Goal: Transaction & Acquisition: Purchase product/service

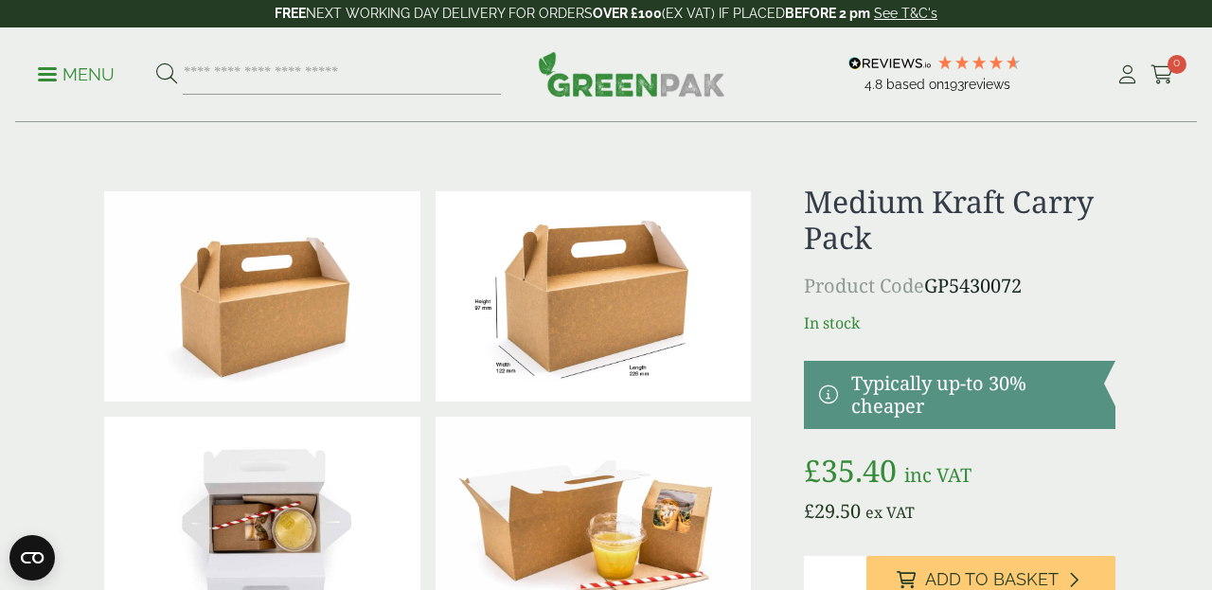
click at [573, 346] on img at bounding box center [594, 296] width 316 height 210
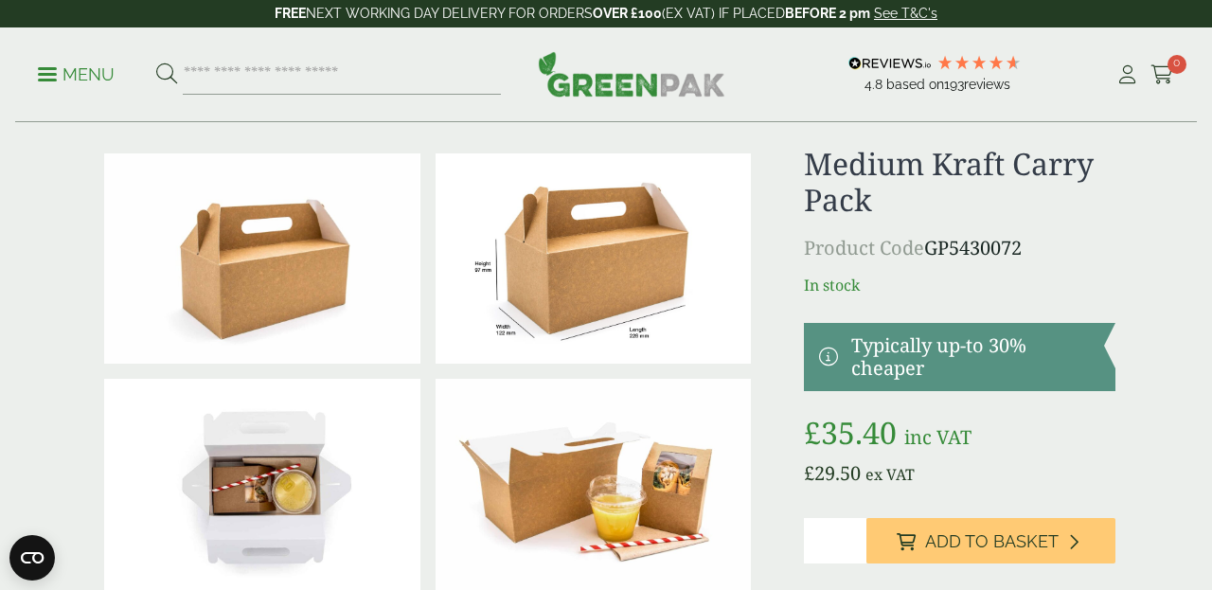
scroll to position [37, 0]
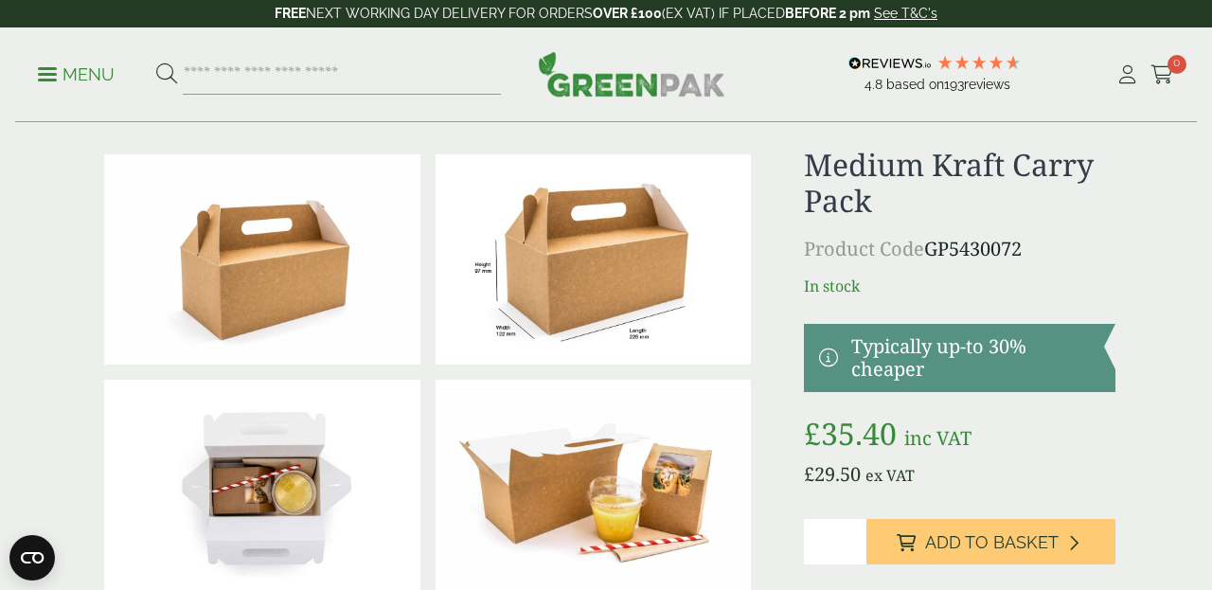
click at [655, 274] on img at bounding box center [594, 259] width 316 height 210
click at [675, 284] on img at bounding box center [594, 259] width 316 height 210
click at [751, 352] on img at bounding box center [594, 259] width 316 height 210
click at [264, 217] on img at bounding box center [262, 259] width 316 height 210
click at [784, 379] on div "£" at bounding box center [606, 466] width 1042 height 639
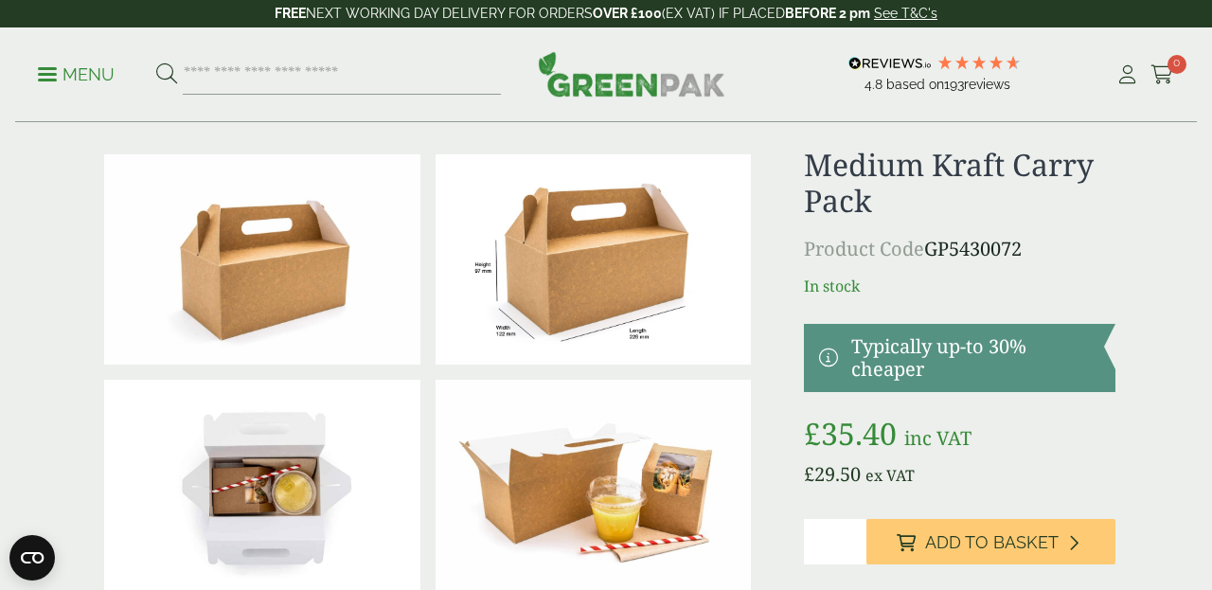
click at [783, 402] on div "£" at bounding box center [606, 466] width 1042 height 639
click at [772, 437] on div "£" at bounding box center [606, 466] width 1042 height 639
click at [292, 121] on div "Menu 4.8 Based on 193 reviews My Account" at bounding box center [606, 74] width 1182 height 95
click at [751, 378] on div at bounding box center [593, 484] width 331 height 225
click at [749, 360] on img at bounding box center [594, 259] width 316 height 210
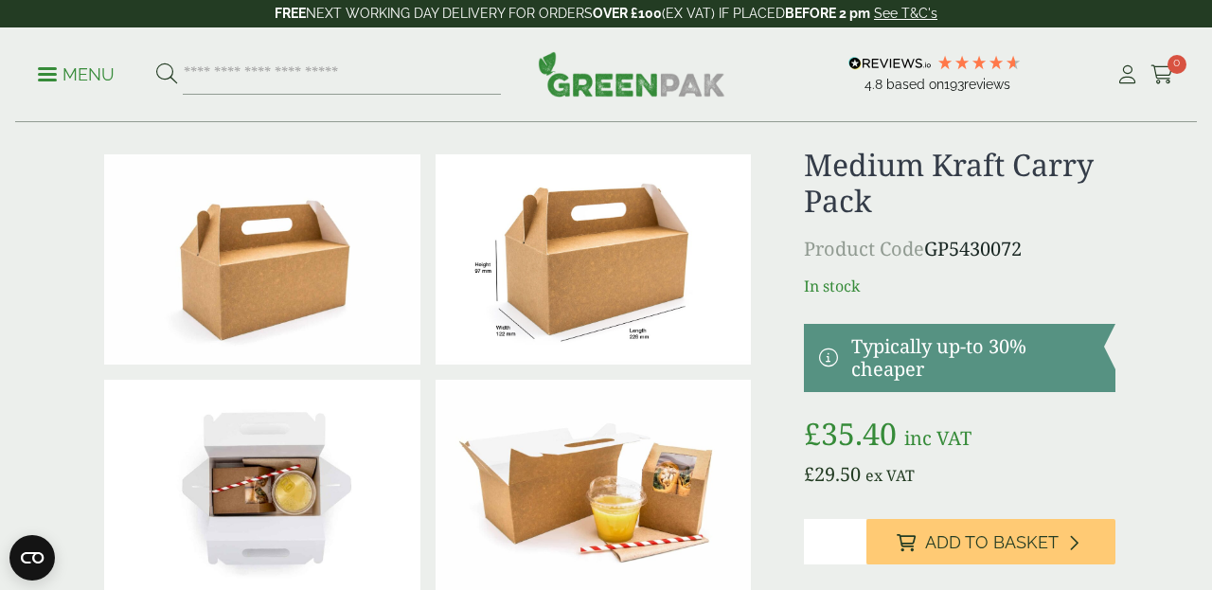
click at [583, 235] on img at bounding box center [594, 259] width 316 height 210
click at [781, 165] on div "£" at bounding box center [606, 466] width 1042 height 639
click at [959, 301] on div "Medium Kraft Carry Pack Product Code GP5430072 In stock Typically up-to 30% che…" at bounding box center [960, 466] width 312 height 639
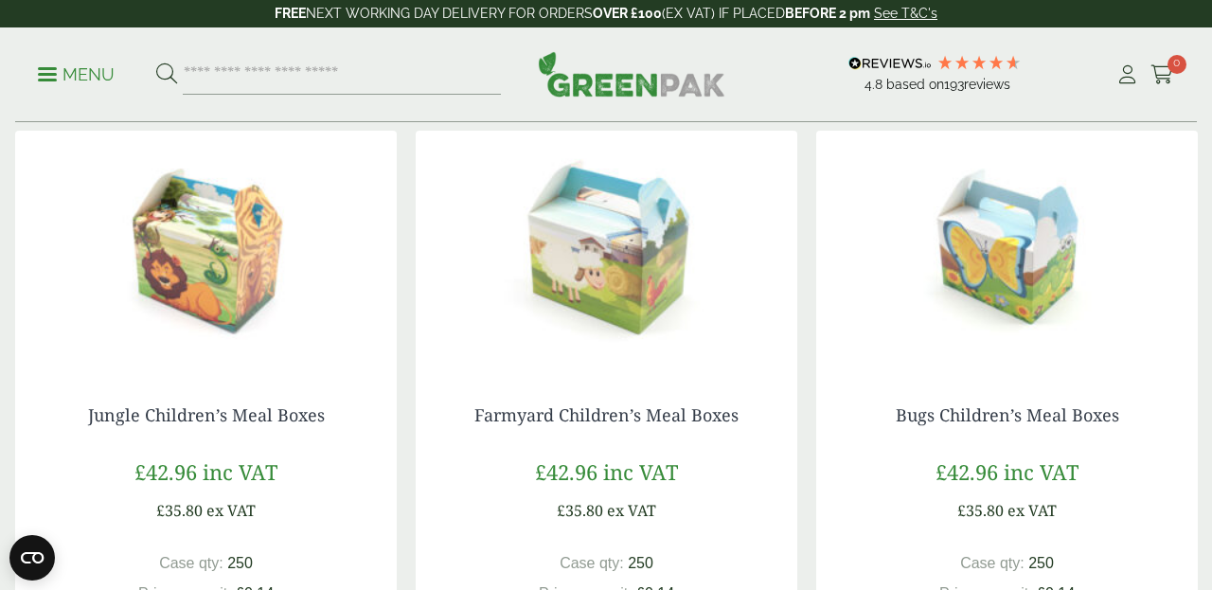
scroll to position [1721, 0]
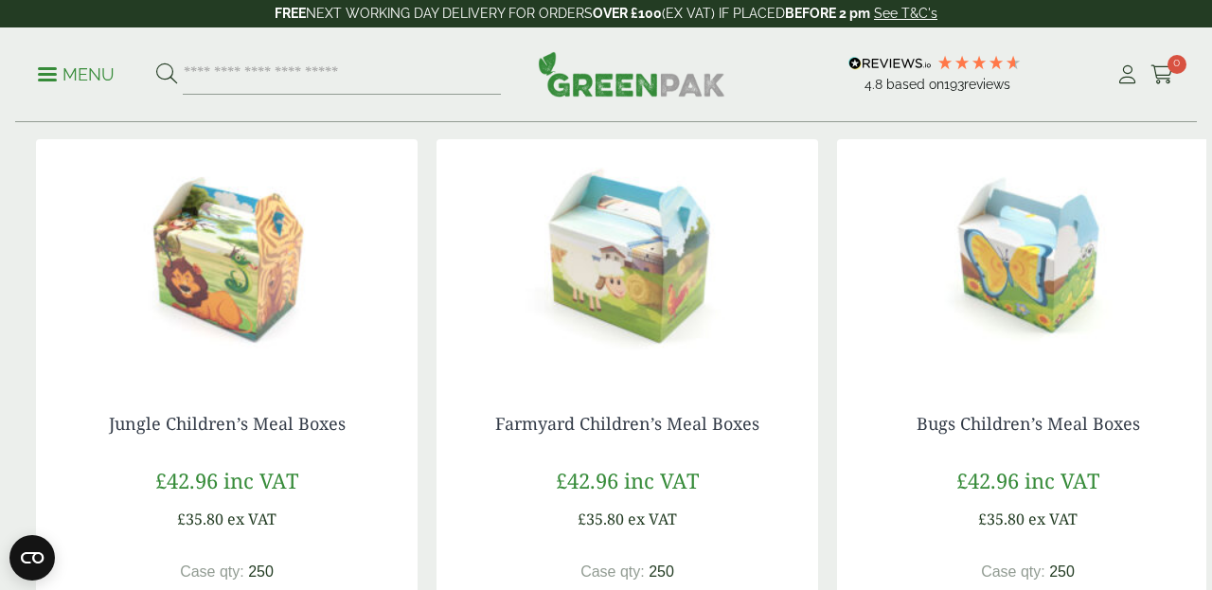
drag, startPoint x: 731, startPoint y: 336, endPoint x: 430, endPoint y: 349, distance: 301.4
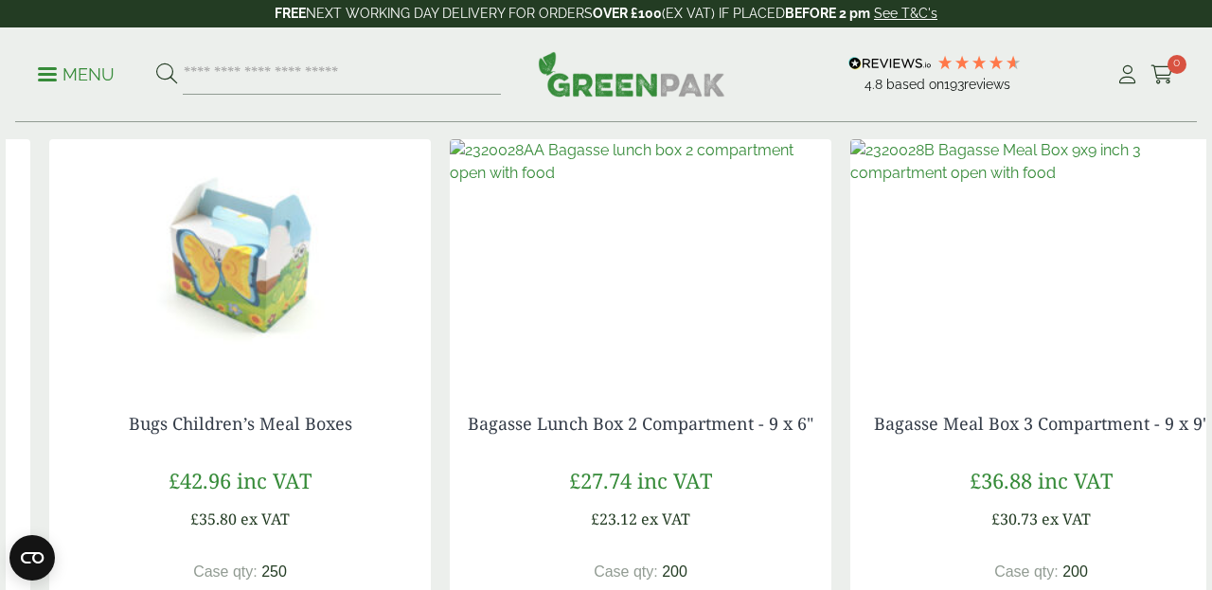
drag, startPoint x: 377, startPoint y: 329, endPoint x: 812, endPoint y: 329, distance: 434.6
click at [812, 329] on img at bounding box center [641, 257] width 382 height 237
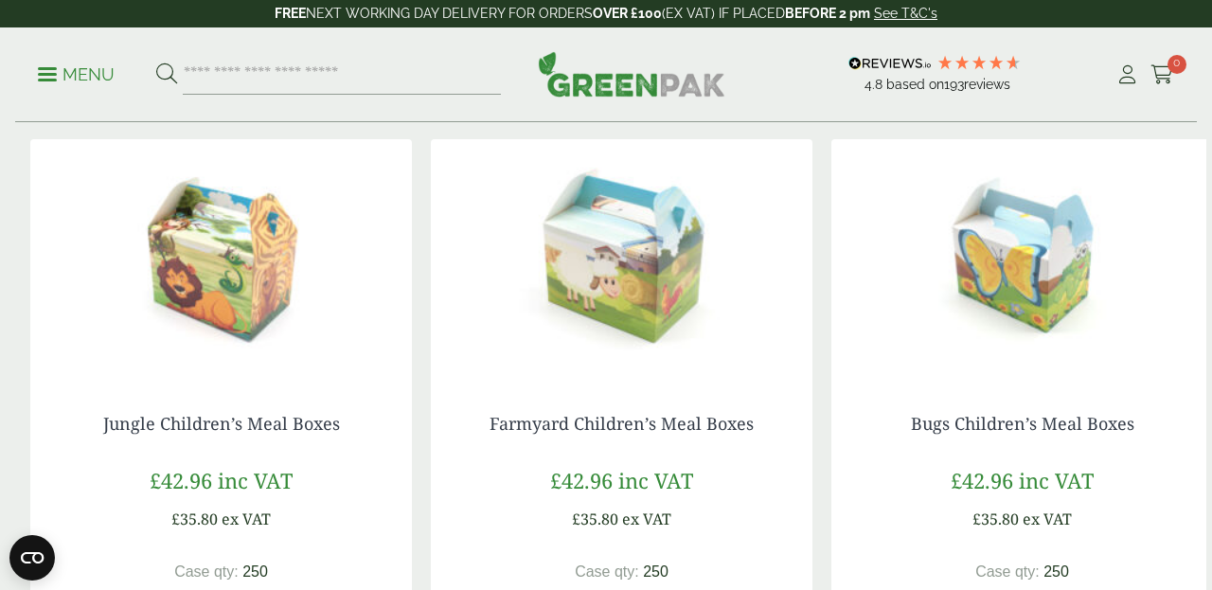
drag, startPoint x: 939, startPoint y: 210, endPoint x: 982, endPoint y: 230, distance: 47.0
click at [982, 230] on img at bounding box center [1022, 257] width 382 height 237
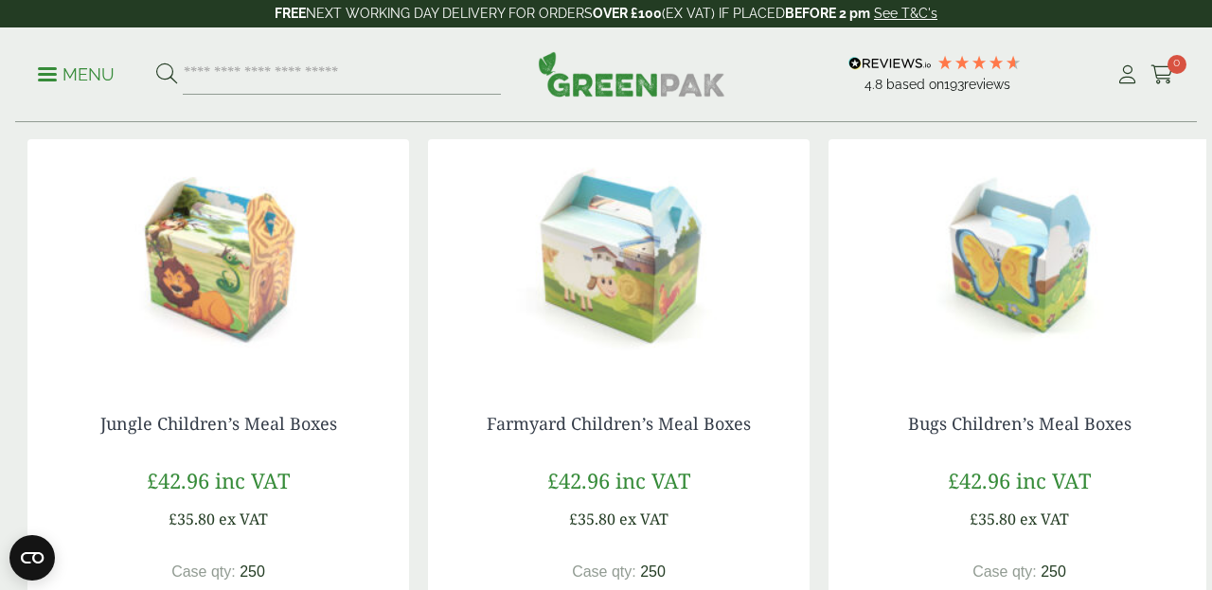
drag, startPoint x: 930, startPoint y: 228, endPoint x: 964, endPoint y: 258, distance: 45.0
click at [964, 258] on img at bounding box center [1020, 257] width 382 height 237
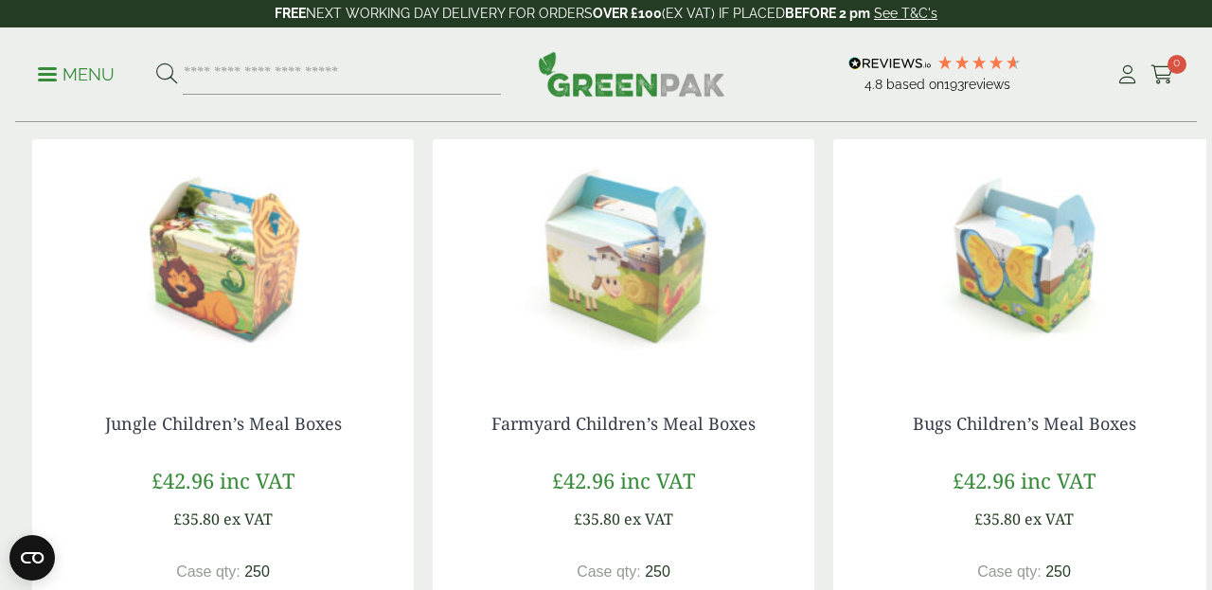
drag, startPoint x: 540, startPoint y: 211, endPoint x: 586, endPoint y: 240, distance: 54.4
click at [586, 240] on img at bounding box center [624, 257] width 382 height 237
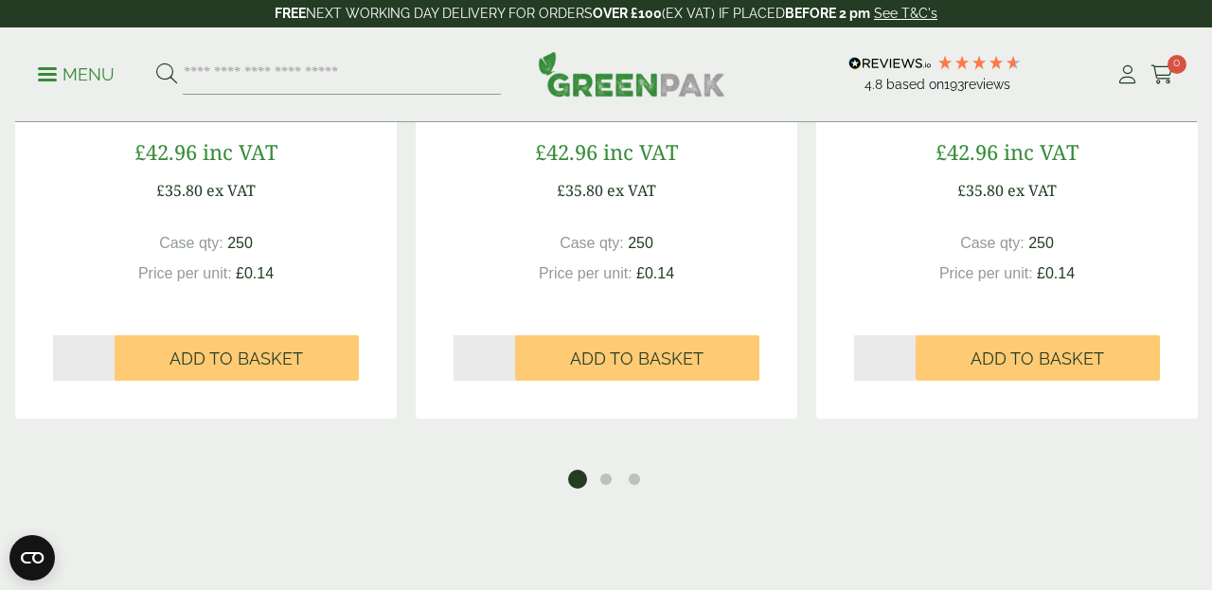
scroll to position [2053, 0]
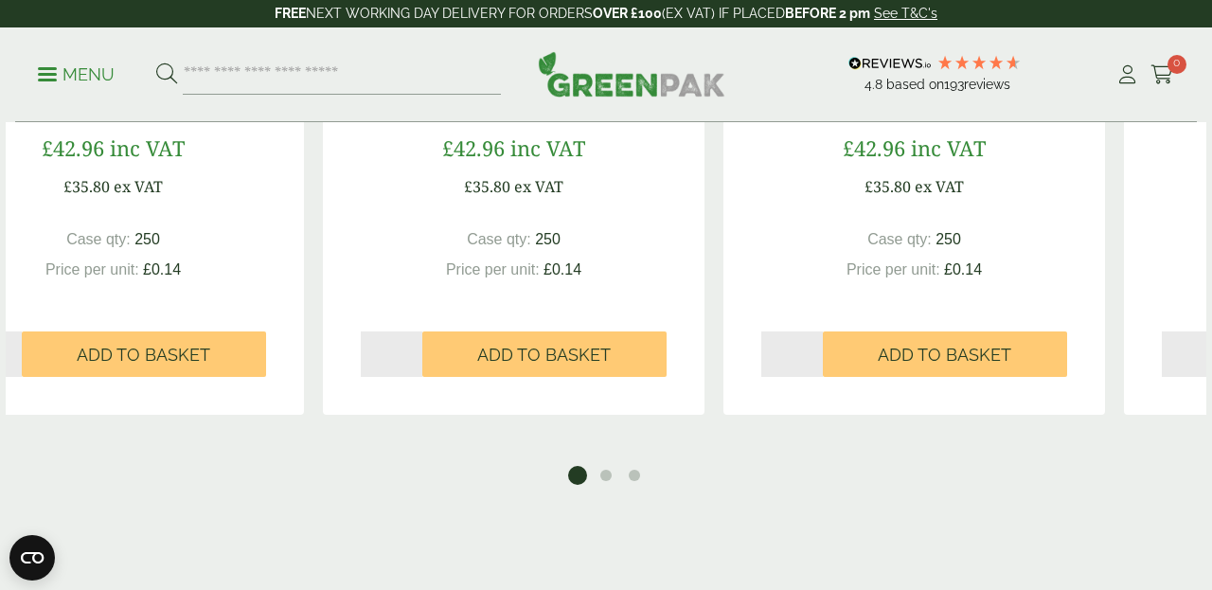
drag, startPoint x: 696, startPoint y: 263, endPoint x: 620, endPoint y: 274, distance: 76.5
click at [620, 274] on div "Case qty: 250 Price per unit: £ 0.14" at bounding box center [513, 254] width 351 height 53
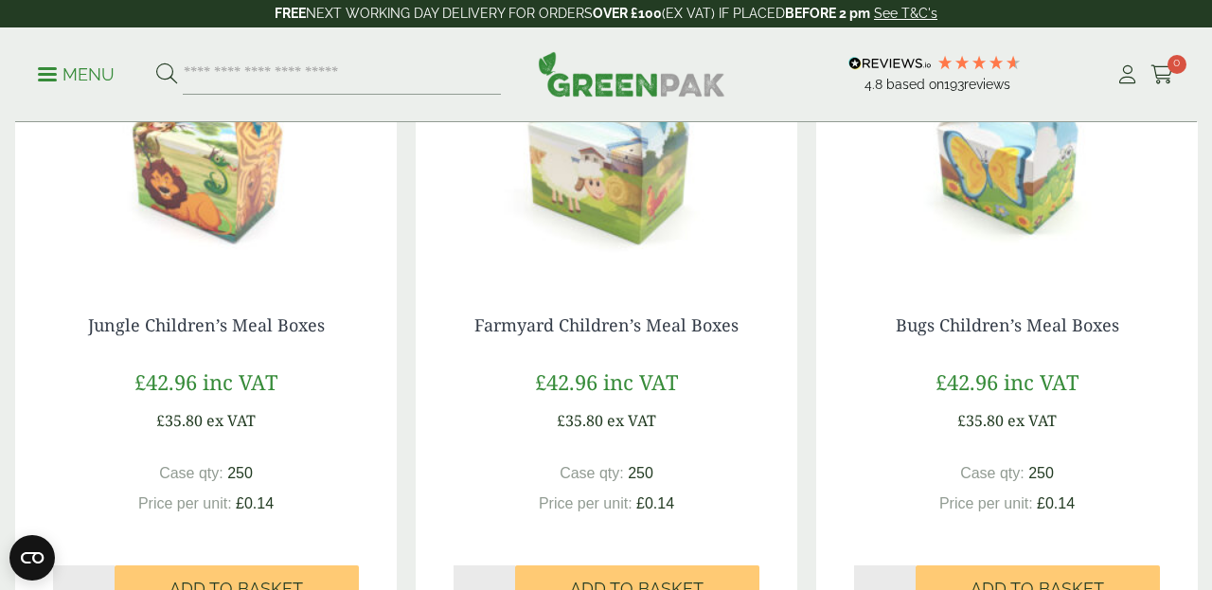
scroll to position [1806, 0]
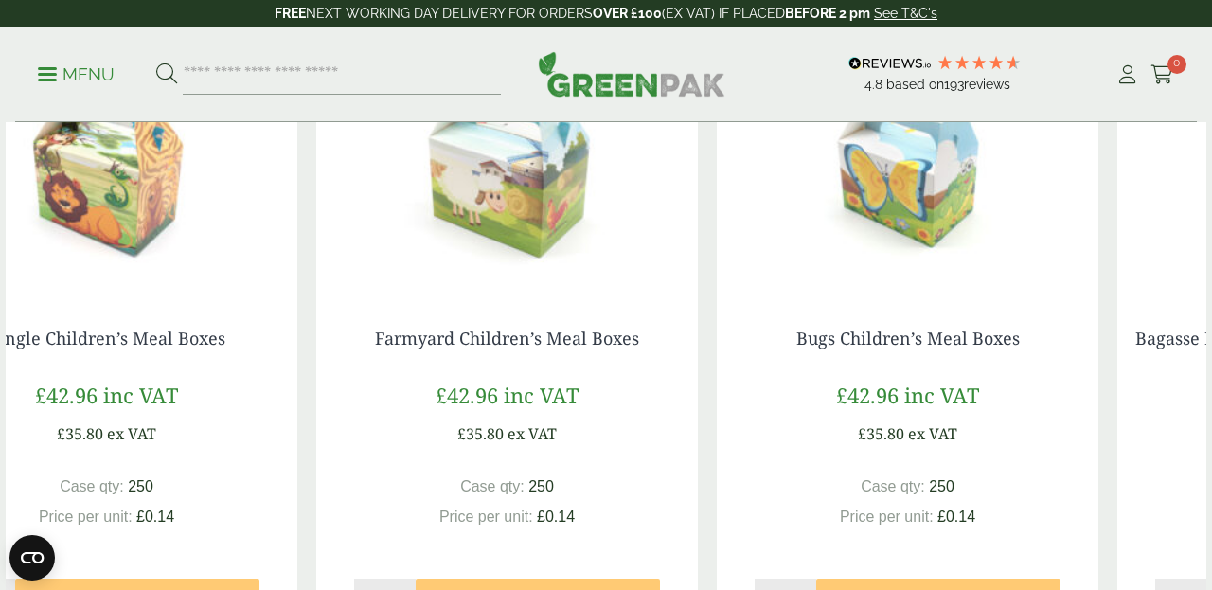
drag, startPoint x: 759, startPoint y: 330, endPoint x: 679, endPoint y: 326, distance: 79.7
click at [679, 326] on div "Farmyard Children’s Meal Boxes £ 42.96 inc VAT £ 35.80 ex VAT Case qty: 250 Pri…" at bounding box center [507, 476] width 382 height 371
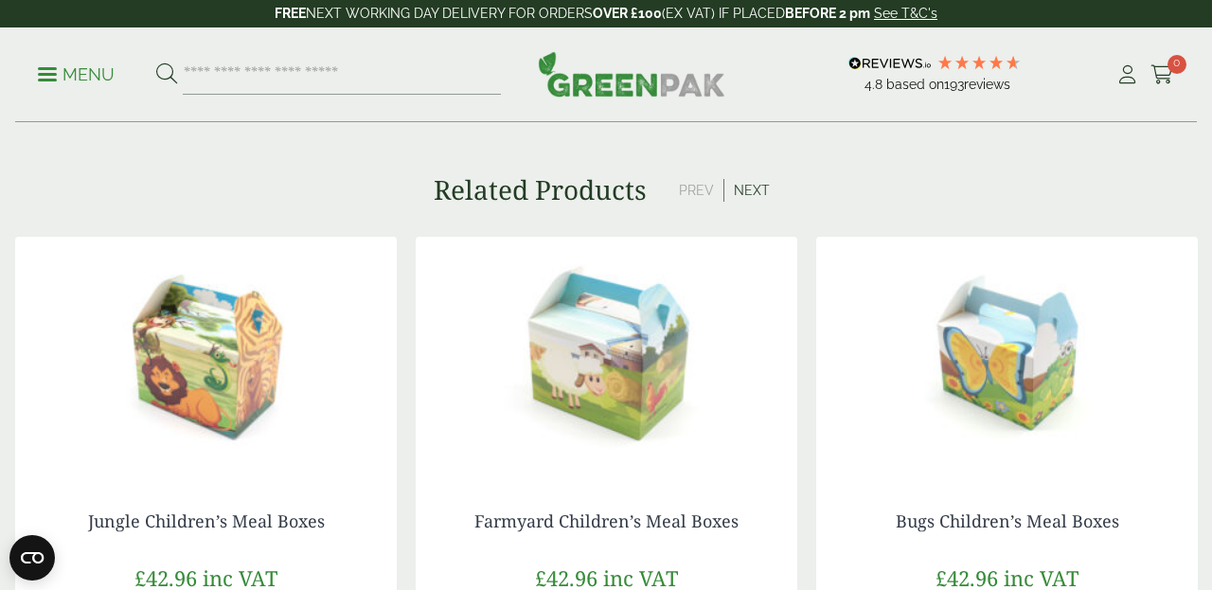
scroll to position [1621, 0]
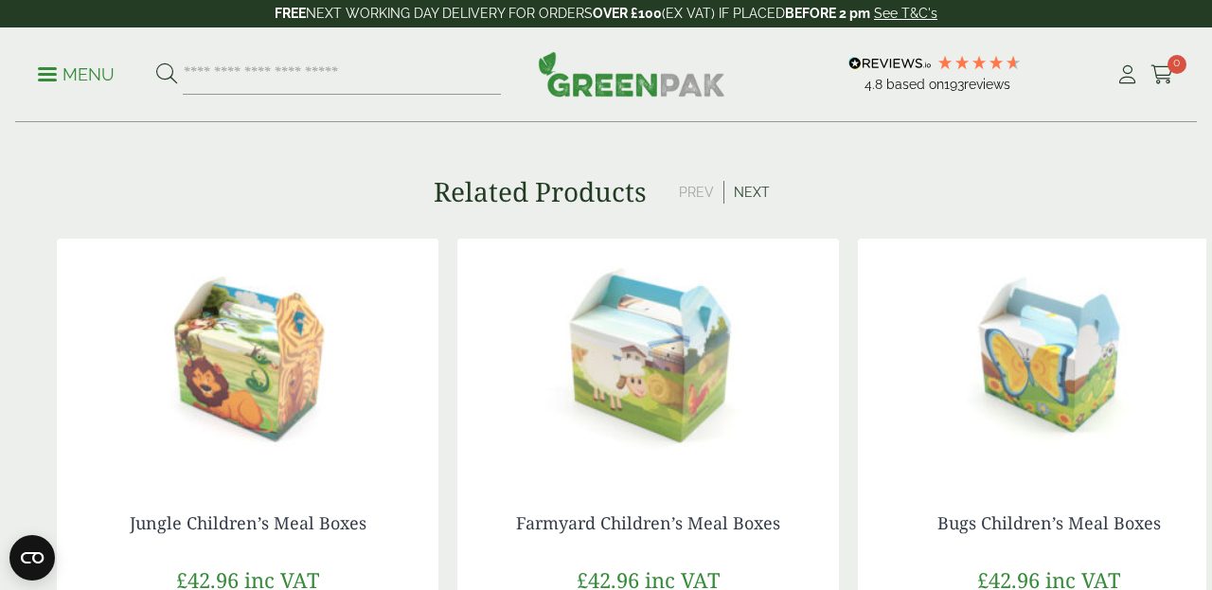
drag, startPoint x: 570, startPoint y: 295, endPoint x: 685, endPoint y: 313, distance: 116.0
click at [687, 313] on img at bounding box center [648, 357] width 382 height 237
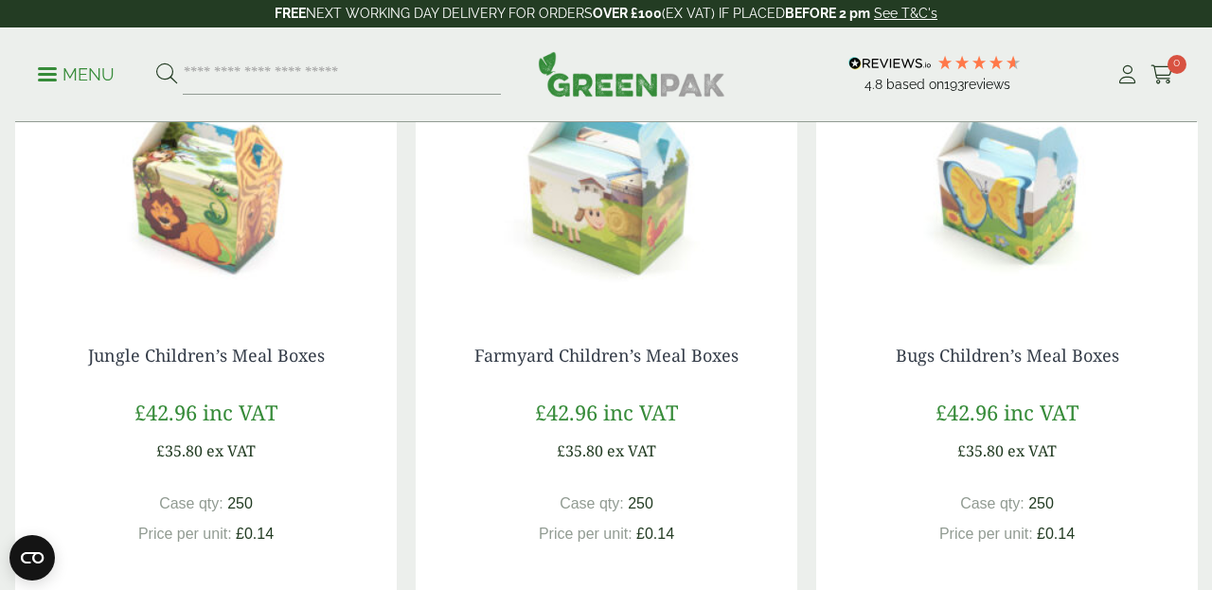
scroll to position [1776, 0]
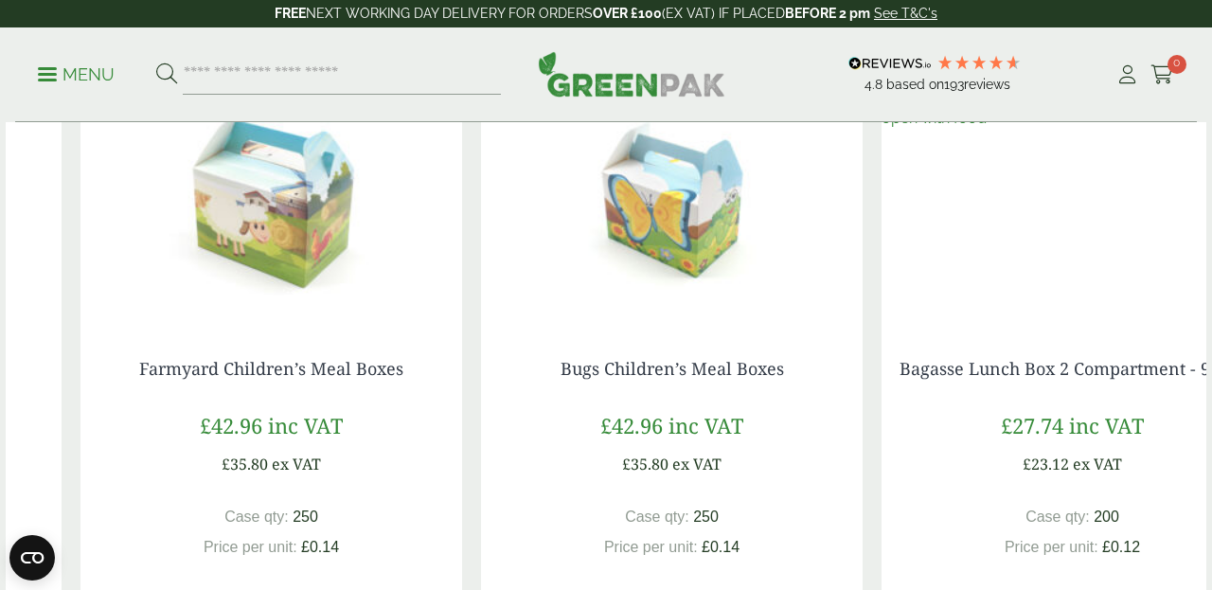
drag, startPoint x: 682, startPoint y: 262, endPoint x: 336, endPoint y: 287, distance: 346.5
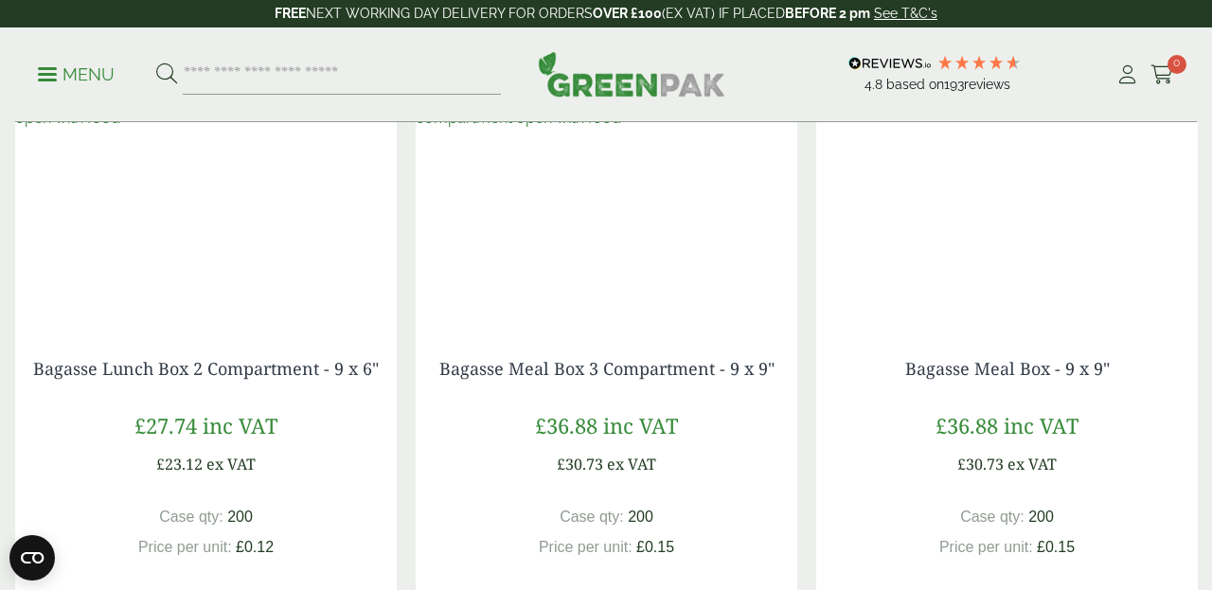
click at [808, 280] on div "Bagasse Meal Box - 9 x 9" £ 36.88 inc VAT £ 30.73 ex VAT Case qty: 200 Price pe…" at bounding box center [1007, 388] width 401 height 608
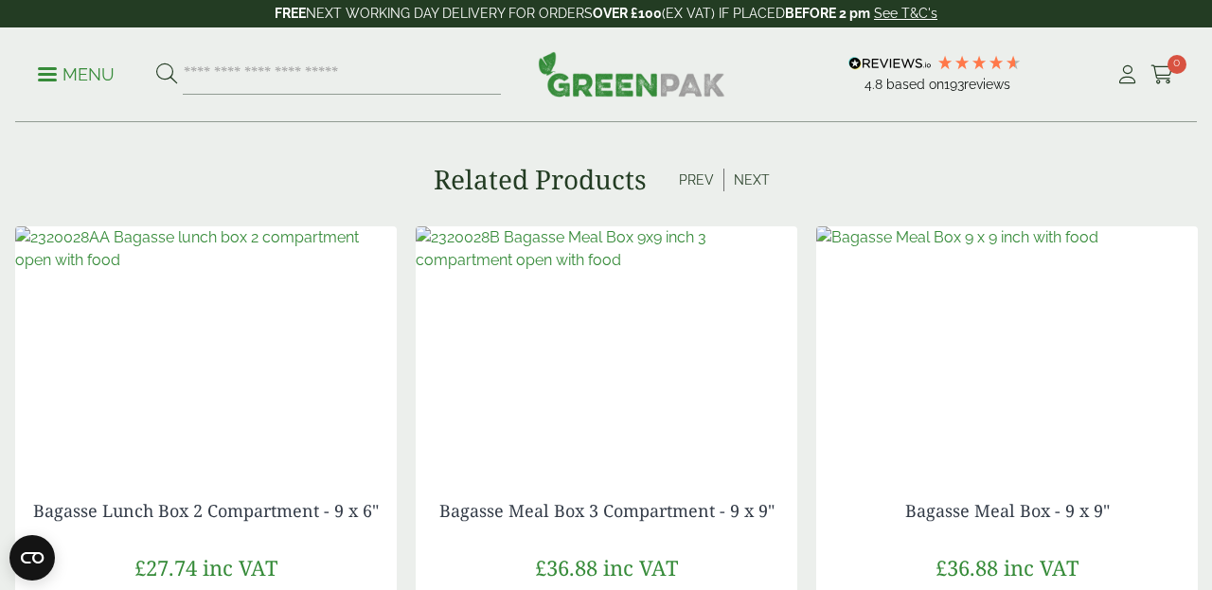
scroll to position [1633, 0]
click at [49, 75] on span at bounding box center [47, 74] width 19 height 3
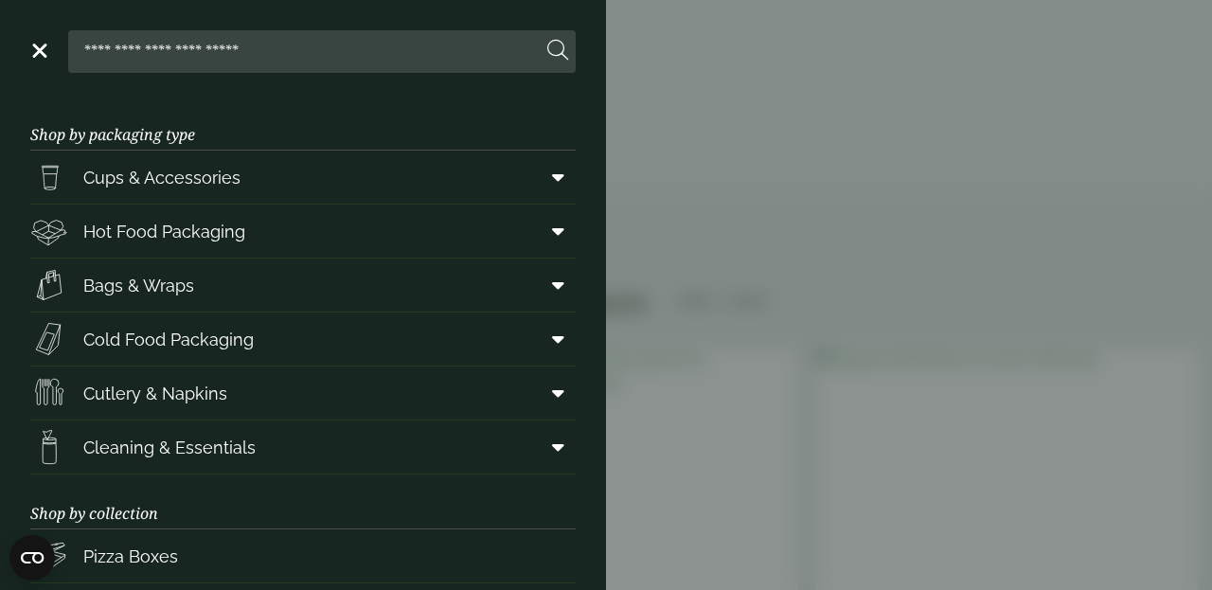
click at [828, 273] on aside "Close Shop by packaging type Cups & Accessories Hot Drink Paper Cups Smoothie C…" at bounding box center [606, 295] width 1212 height 590
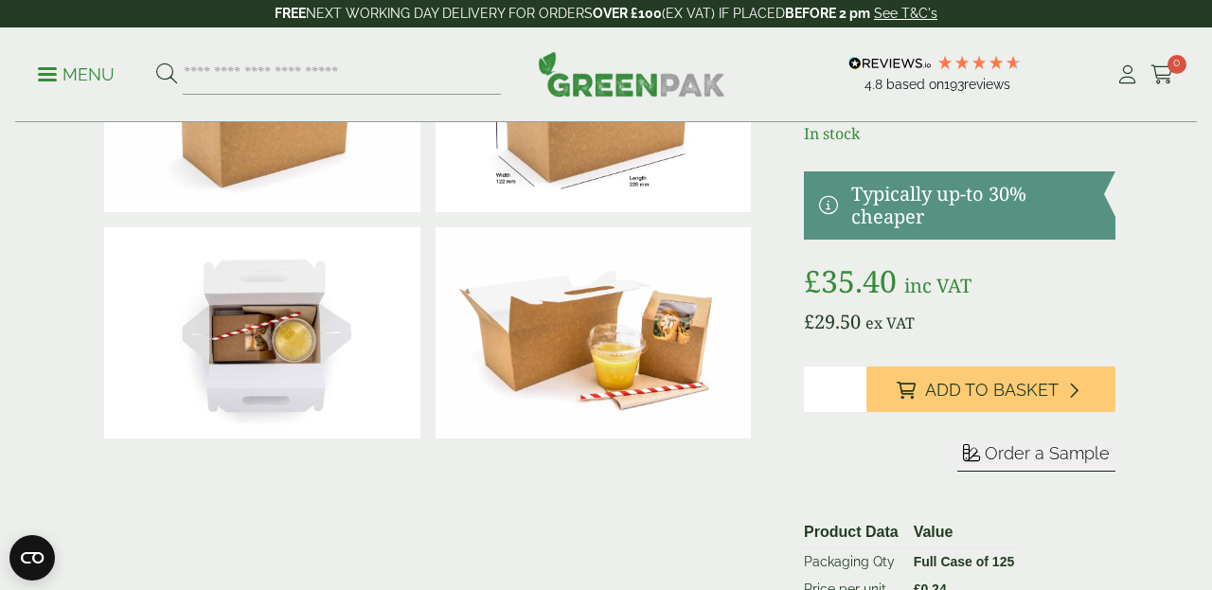
scroll to position [189, 0]
click at [385, 551] on div at bounding box center [428, 313] width 662 height 639
click at [521, 508] on div at bounding box center [428, 313] width 662 height 639
click at [528, 479] on div at bounding box center [428, 313] width 662 height 639
click at [440, 437] on img at bounding box center [594, 332] width 316 height 210
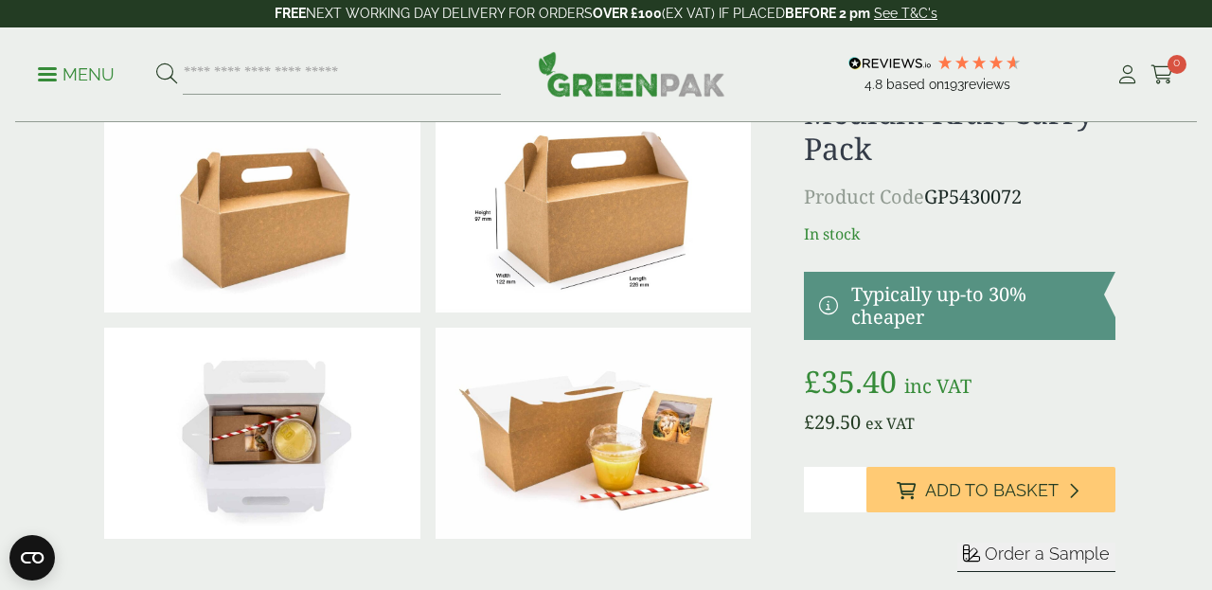
scroll to position [48, 0]
